Goal: Browse casually

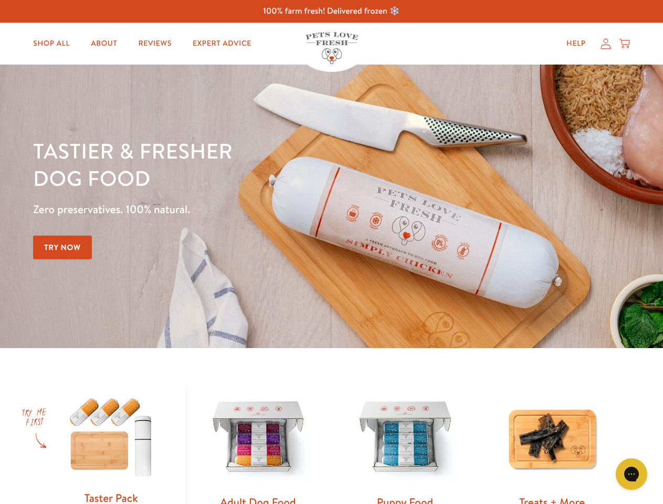
click at [331, 252] on div "Tastier & fresher dog food Zero preservatives. 100% natural. Try Now" at bounding box center [232, 206] width 398 height 139
click at [632, 474] on icon "Gorgias live chat" at bounding box center [631, 474] width 10 height 10
